Goal: Task Accomplishment & Management: Manage account settings

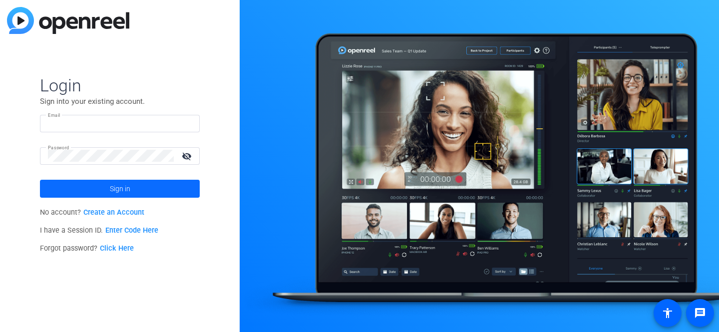
type input "tracy@ideadecanter.com"
click at [120, 193] on span "Sign in" at bounding box center [120, 188] width 20 height 25
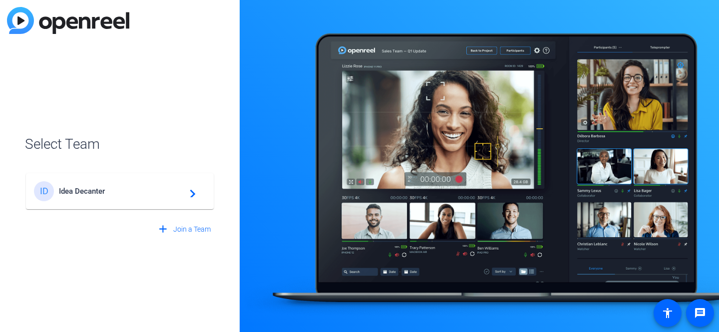
click at [120, 193] on span "Idea Decanter" at bounding box center [121, 191] width 125 height 9
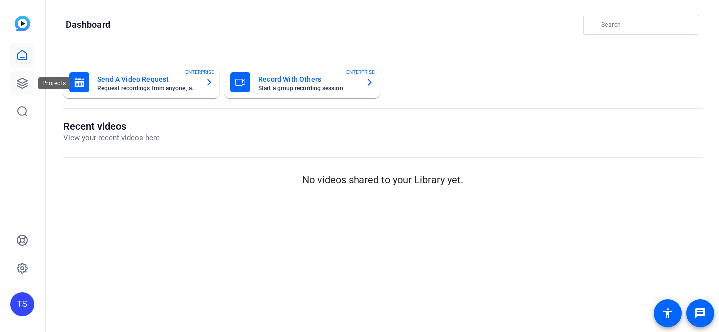
click at [25, 80] on icon at bounding box center [22, 83] width 10 height 10
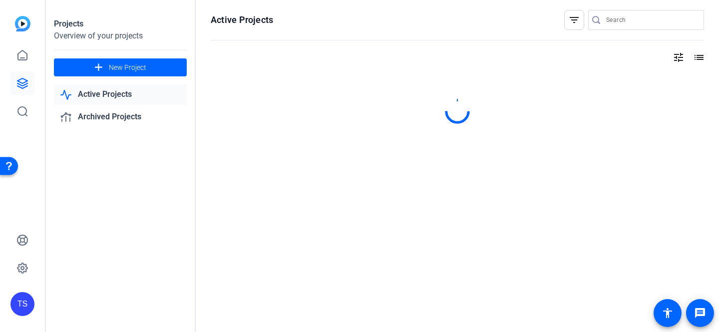
click at [656, 17] on input "Search" at bounding box center [651, 20] width 90 height 12
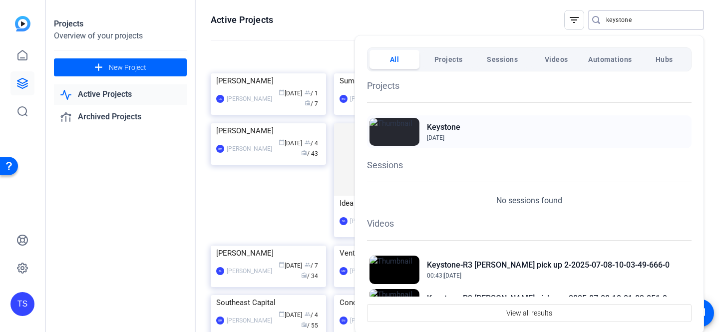
type input "keystone"
click at [466, 126] on div "Keystone Jan 2, 2023" at bounding box center [529, 131] width 324 height 33
